Goal: Information Seeking & Learning: Learn about a topic

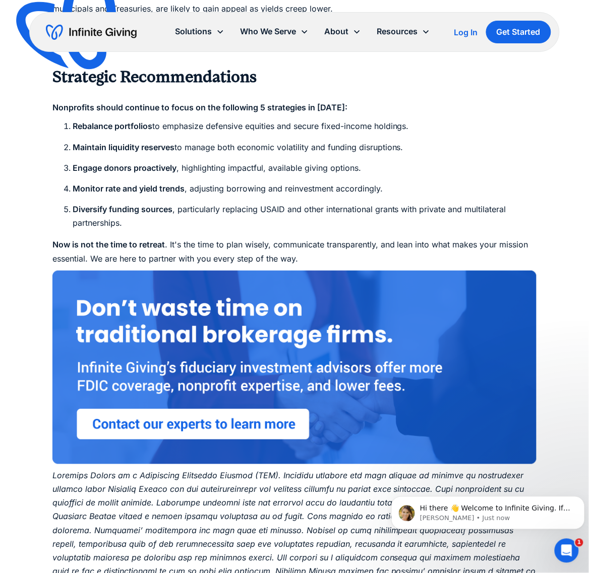
scroll to position [1386, 0]
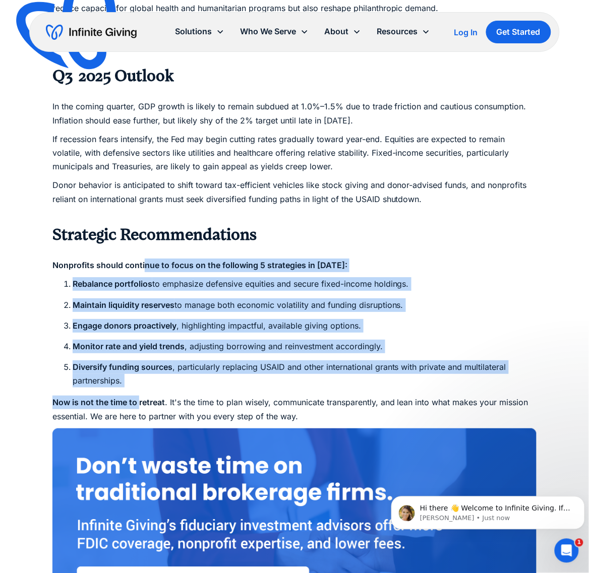
drag, startPoint x: 145, startPoint y: 266, endPoint x: 139, endPoint y: 390, distance: 124.2
click at [135, 363] on strong "Diversify funding sources" at bounding box center [123, 367] width 100 height 10
drag, startPoint x: 140, startPoint y: 376, endPoint x: 105, endPoint y: 264, distance: 117.2
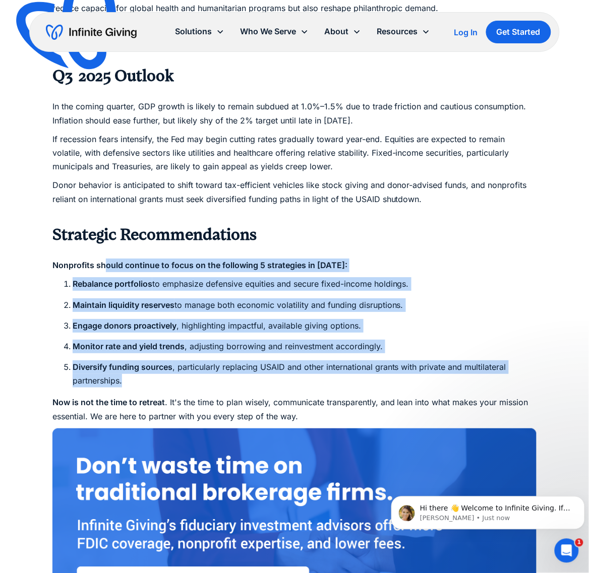
click at [105, 264] on strong "Nonprofits should continue to focus on the following 5 strategies in [DATE]:" at bounding box center [199, 265] width 295 height 10
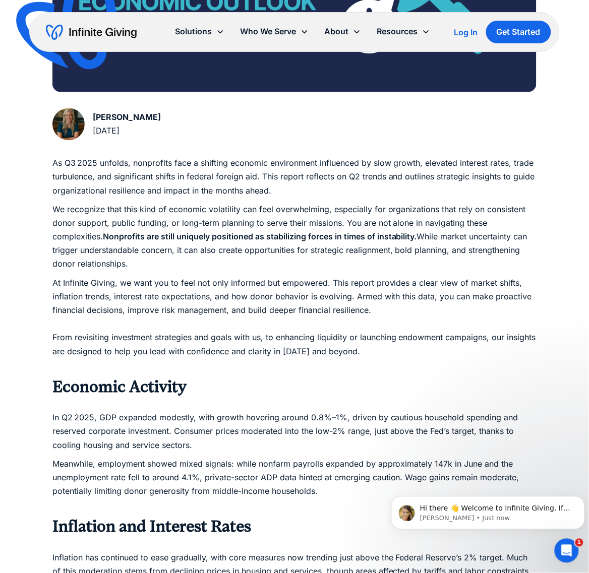
scroll to position [441, 0]
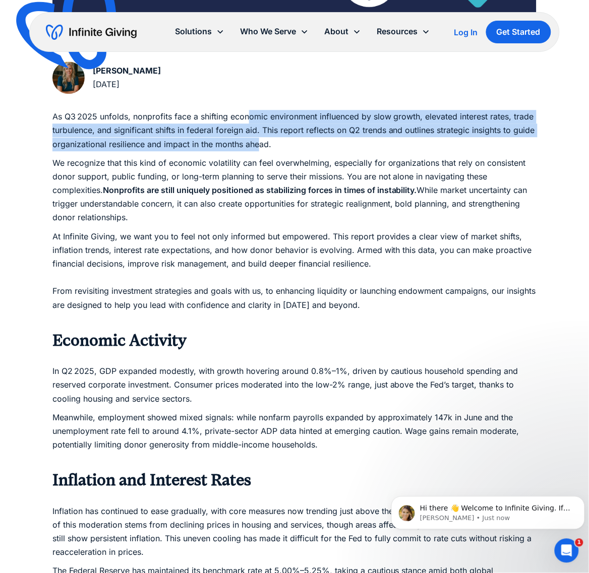
drag, startPoint x: 248, startPoint y: 118, endPoint x: 260, endPoint y: 141, distance: 25.5
click at [260, 141] on p "As Q3 2025 unfolds, nonprofits face a shifting economic environment influenced …" at bounding box center [294, 130] width 484 height 41
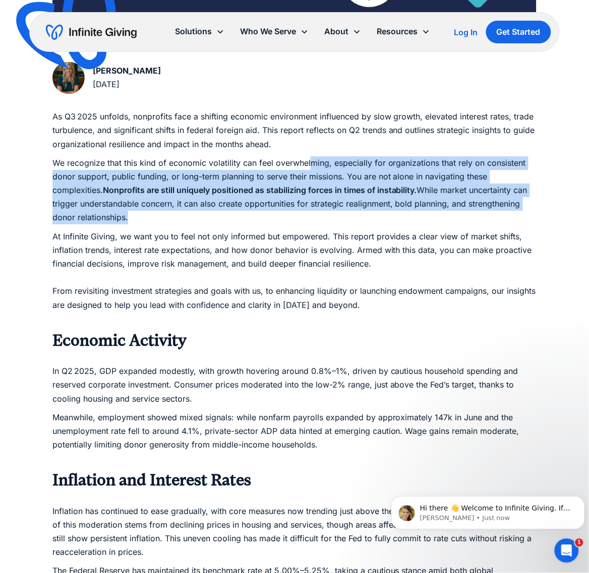
drag, startPoint x: 309, startPoint y: 160, endPoint x: 298, endPoint y: 220, distance: 61.3
click at [298, 220] on p "We recognize that this kind of economic volatility can feel overwhelming, espec…" at bounding box center [294, 190] width 484 height 69
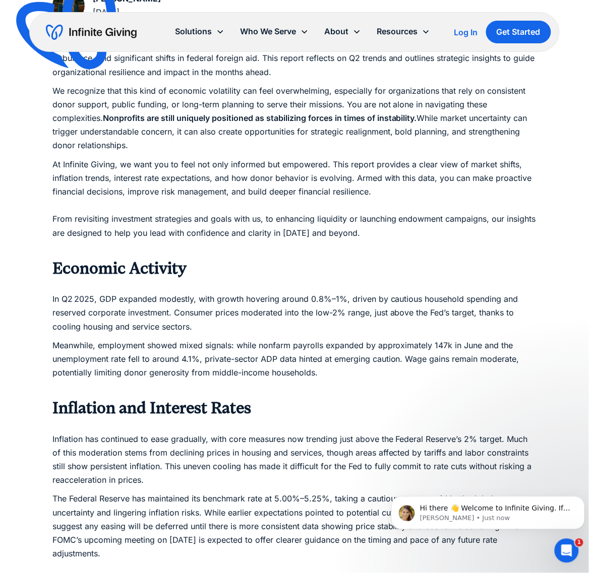
scroll to position [567, 0]
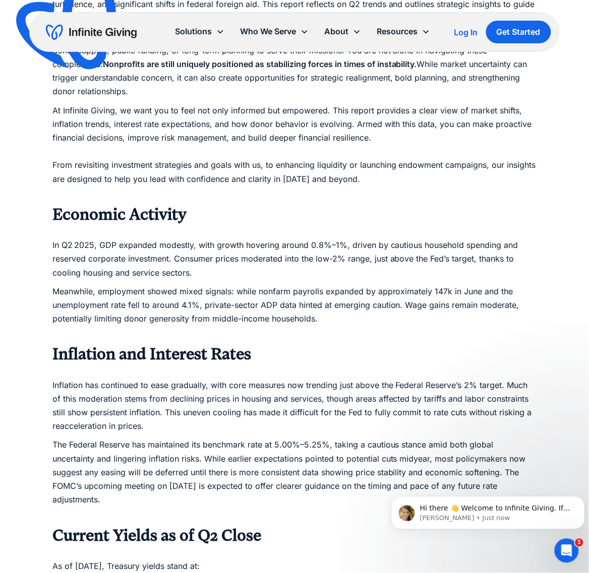
drag, startPoint x: 243, startPoint y: 242, endPoint x: 237, endPoint y: 275, distance: 32.7
click at [237, 275] on p "In Q2 2025, GDP expanded modestly, with growth hovering around 0.8%–1%, driven …" at bounding box center [294, 252] width 484 height 55
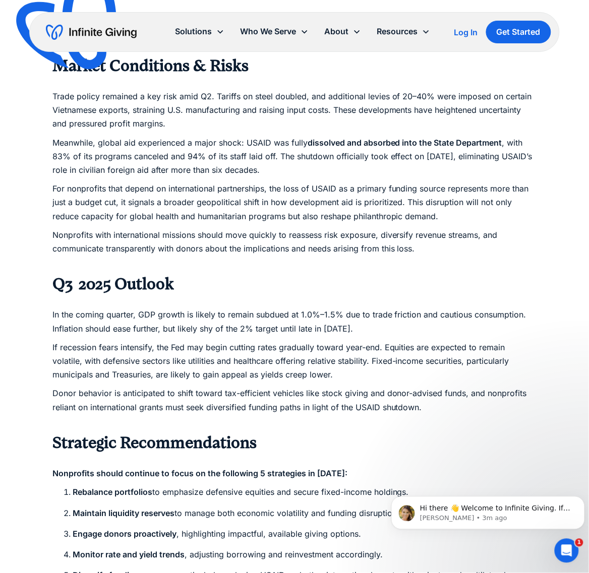
scroll to position [1197, 0]
